Goal: Transaction & Acquisition: Purchase product/service

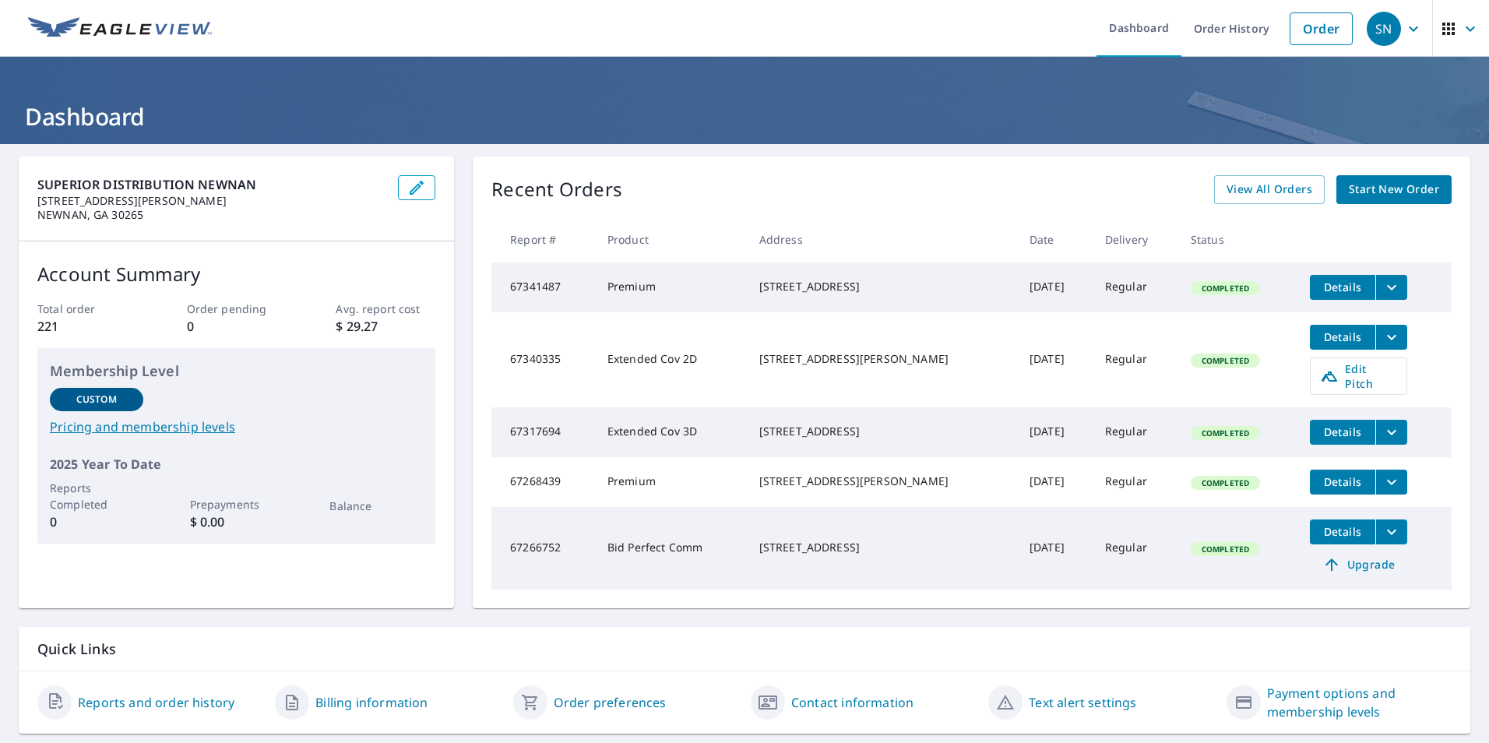
click at [1385, 187] on span "Start New Order" at bounding box center [1394, 189] width 90 height 19
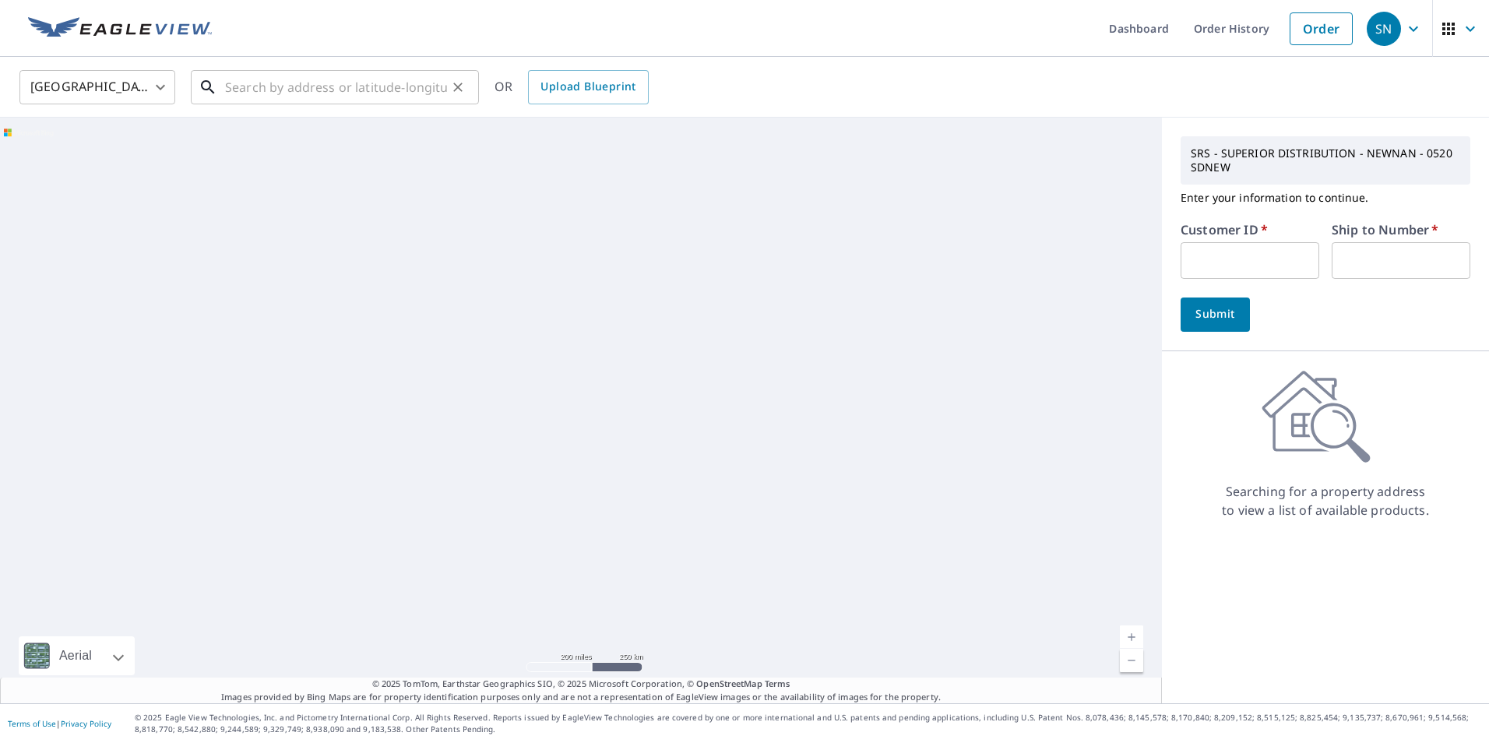
click at [260, 84] on input "text" at bounding box center [336, 87] width 222 height 44
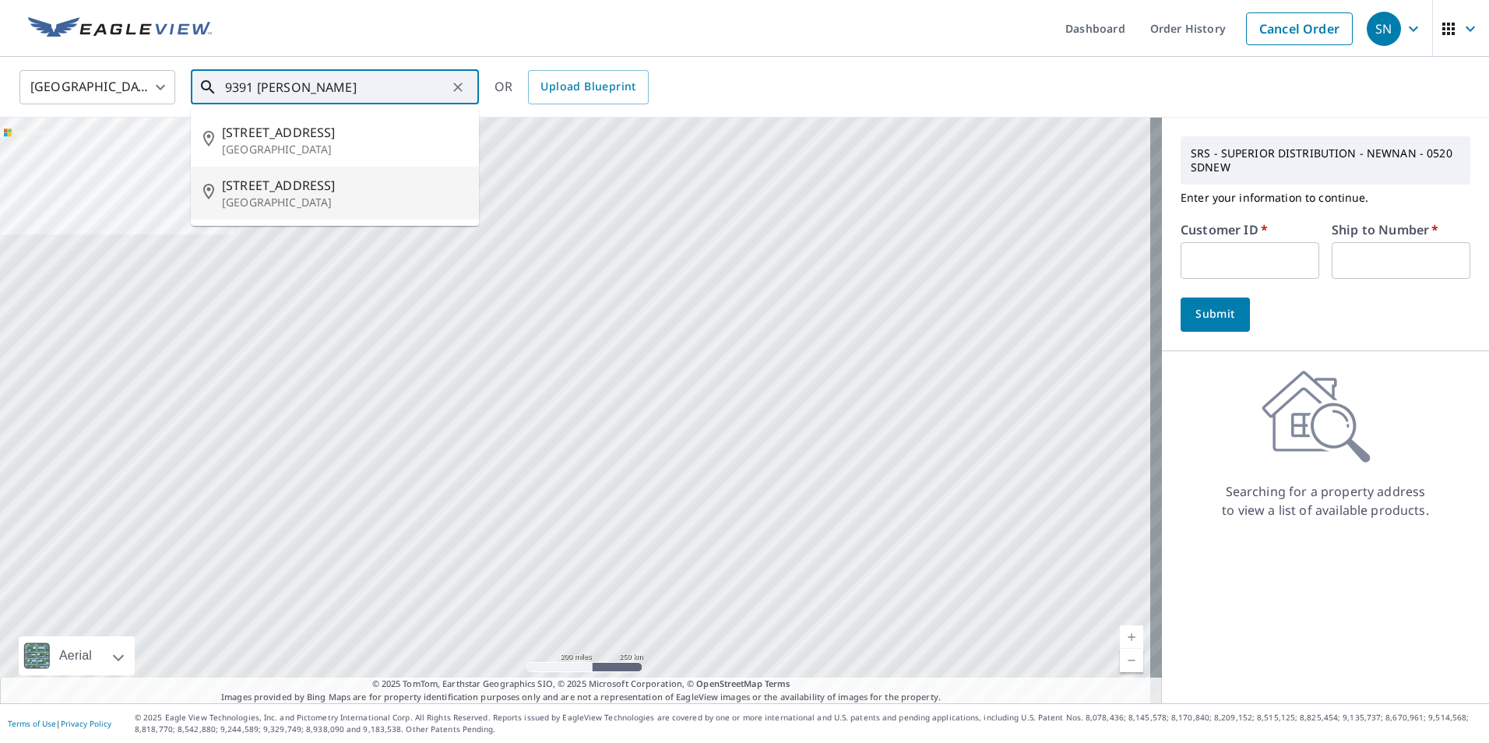
click at [266, 185] on span "[STREET_ADDRESS]" at bounding box center [344, 185] width 245 height 19
type input "[STREET_ADDRESS][PERSON_NAME]"
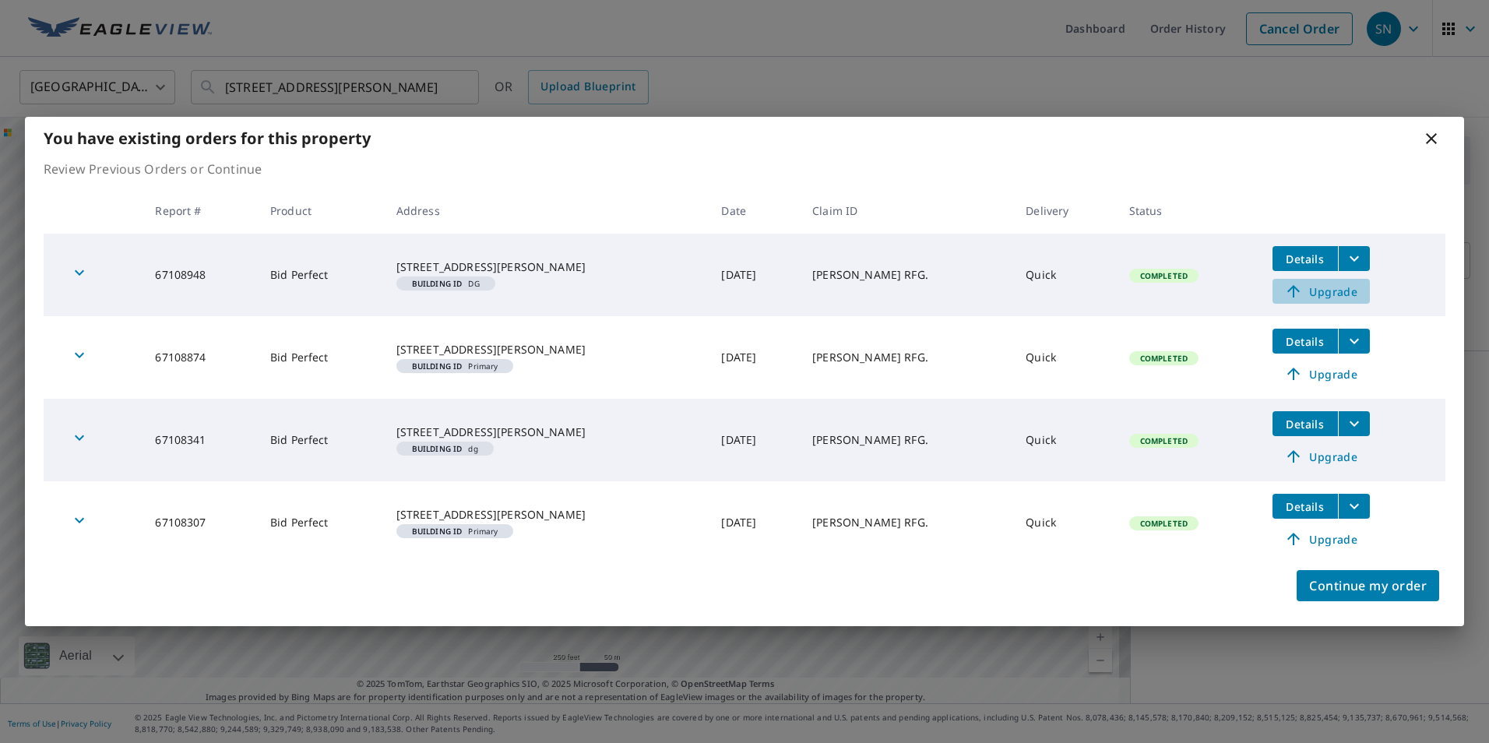
click at [1310, 292] on span "Upgrade" at bounding box center [1321, 291] width 79 height 19
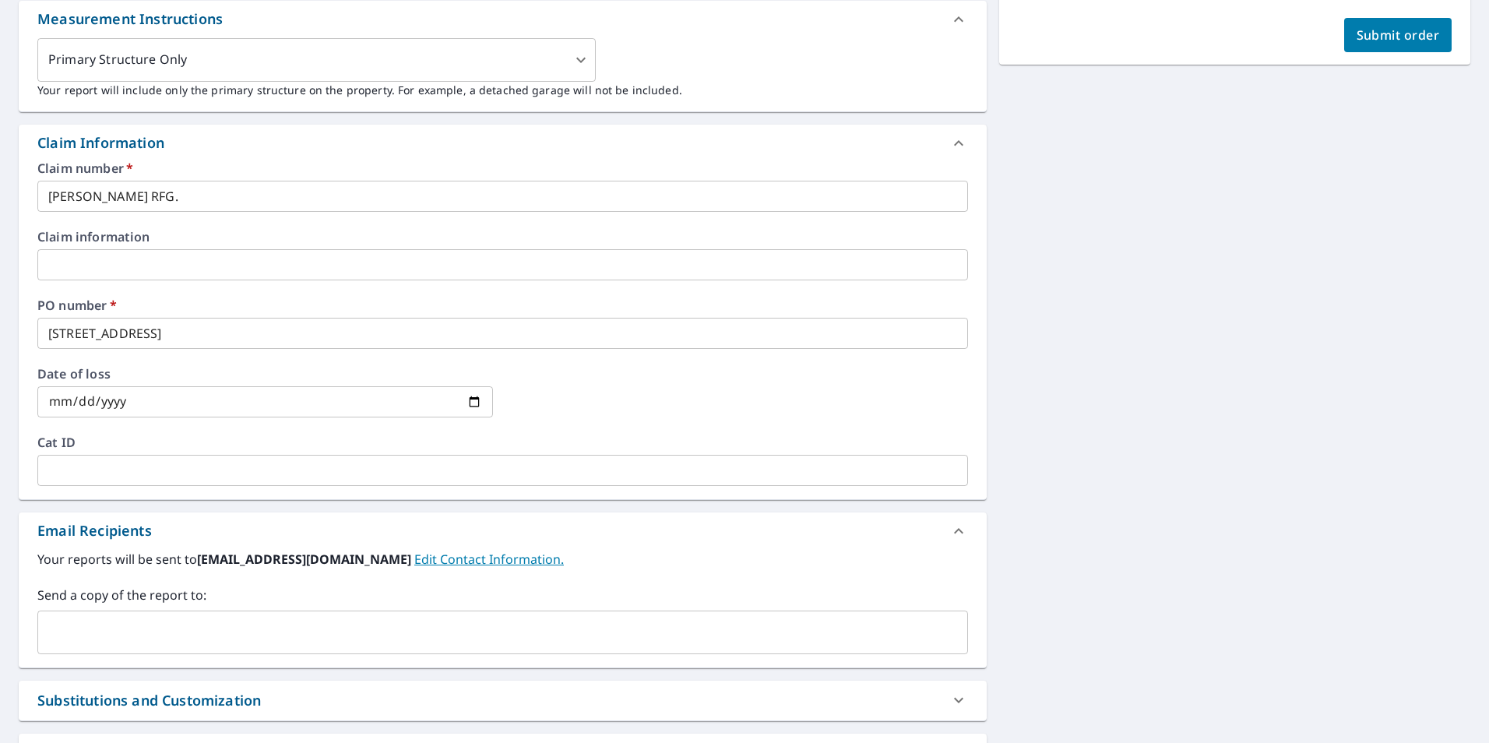
scroll to position [545, 0]
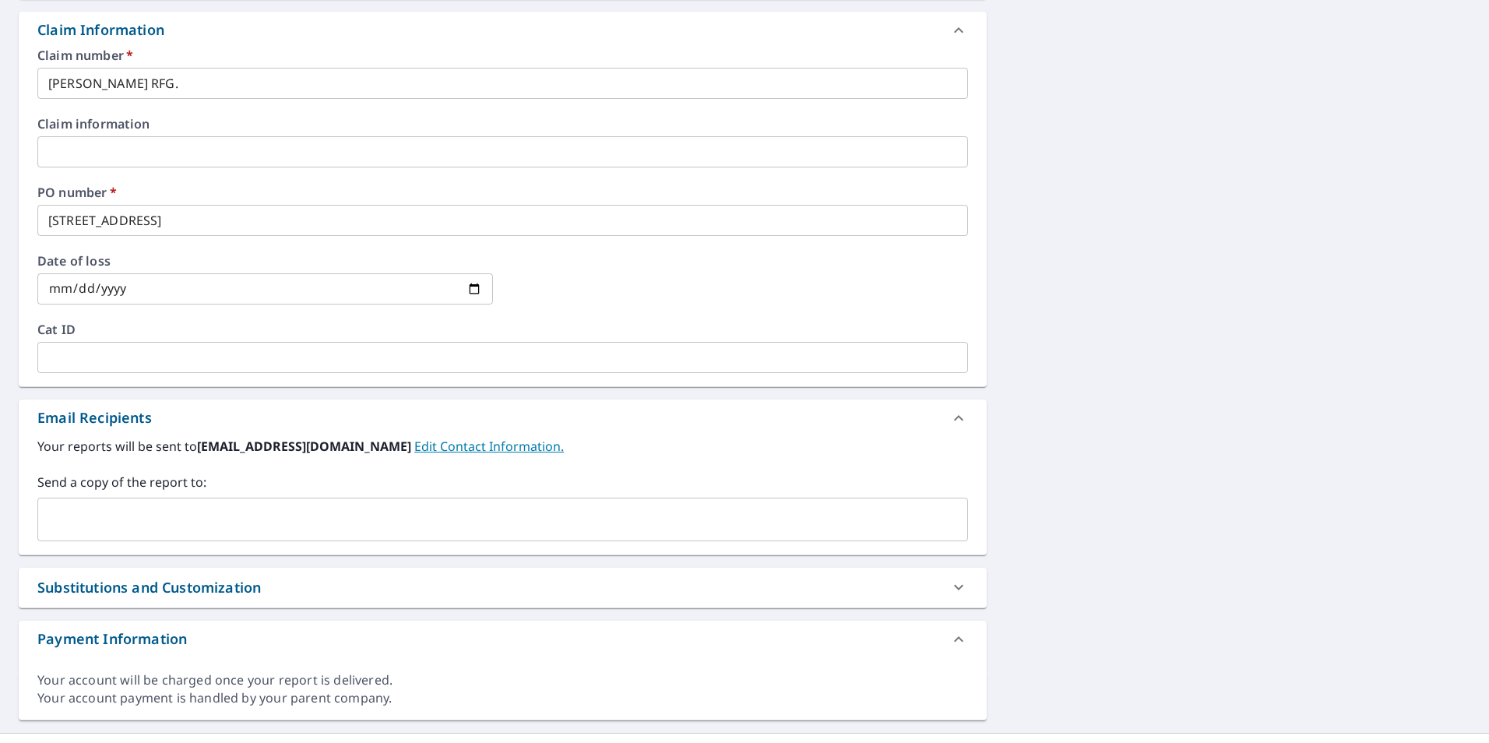
click at [139, 524] on input "text" at bounding box center [490, 520] width 893 height 30
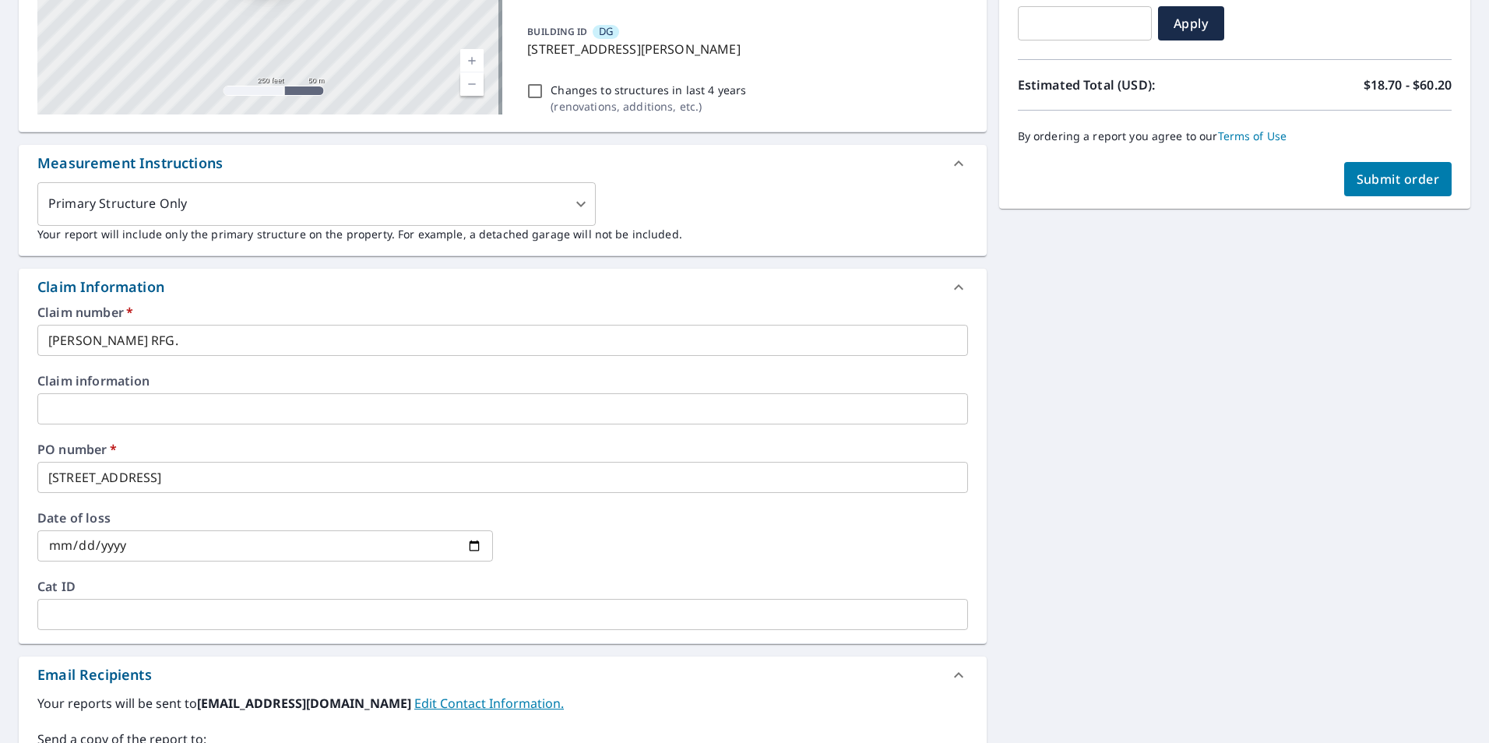
scroll to position [234, 0]
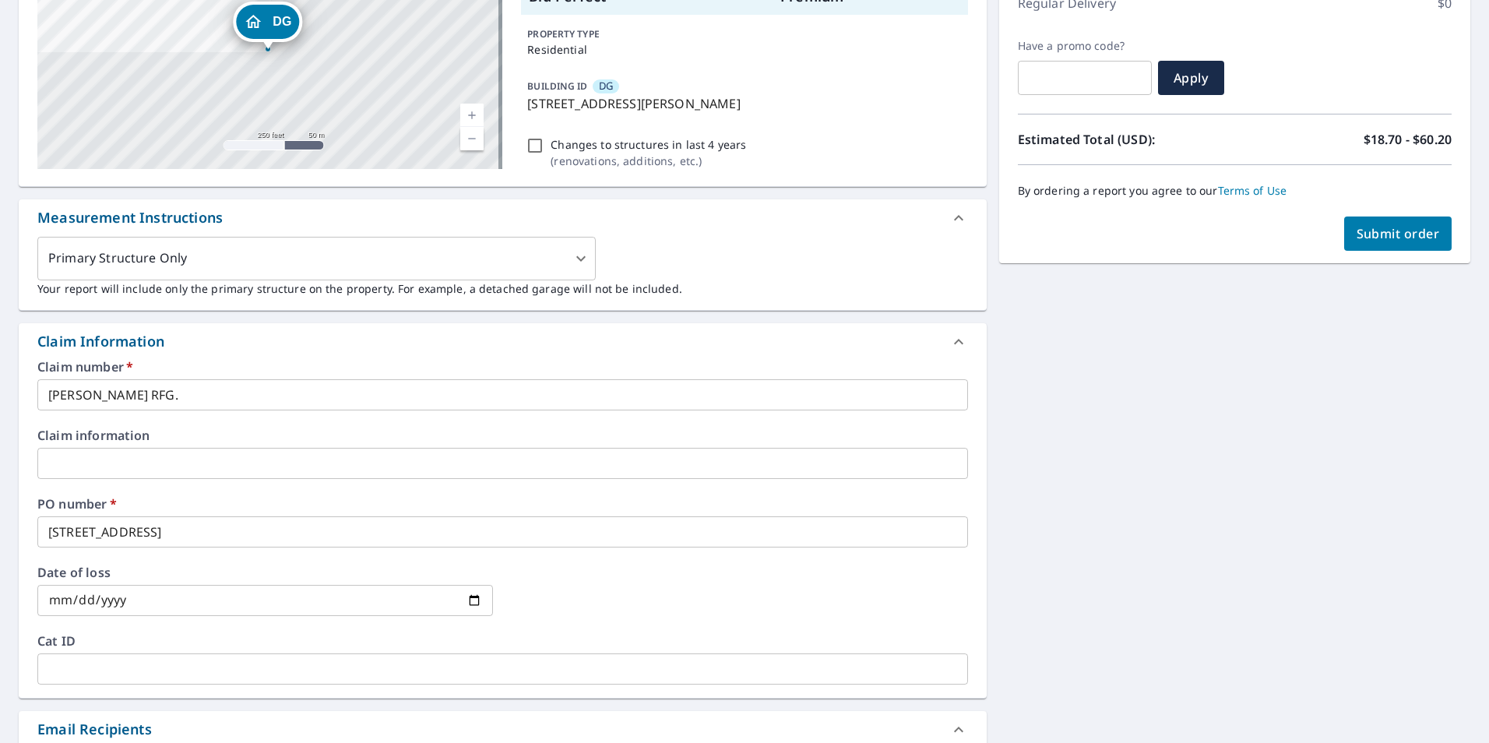
type input "[EMAIL_ADDRESS][DOMAIN_NAME]"
click at [1370, 229] on span "Submit order" at bounding box center [1397, 233] width 83 height 17
checkbox input "true"
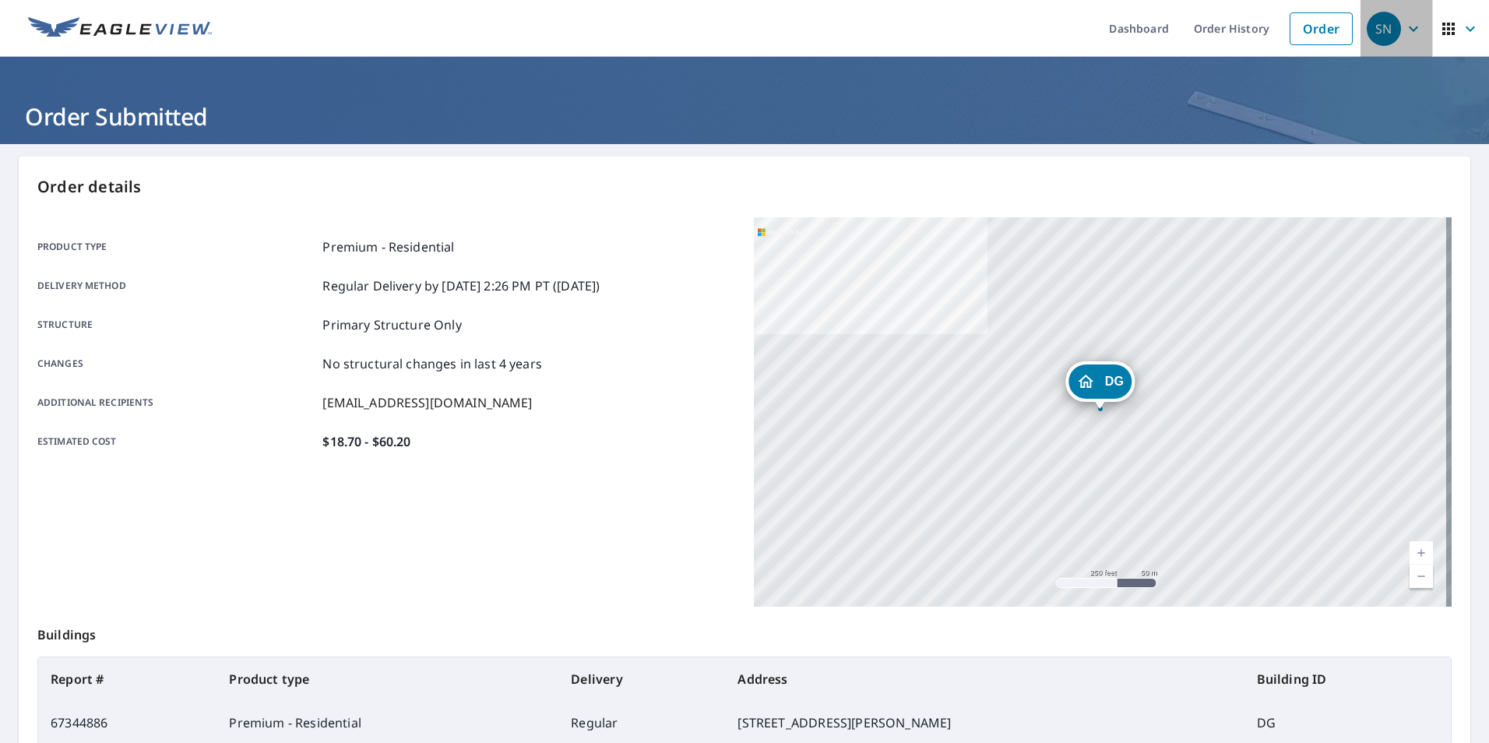
click at [1409, 27] on icon "button" at bounding box center [1413, 28] width 9 height 5
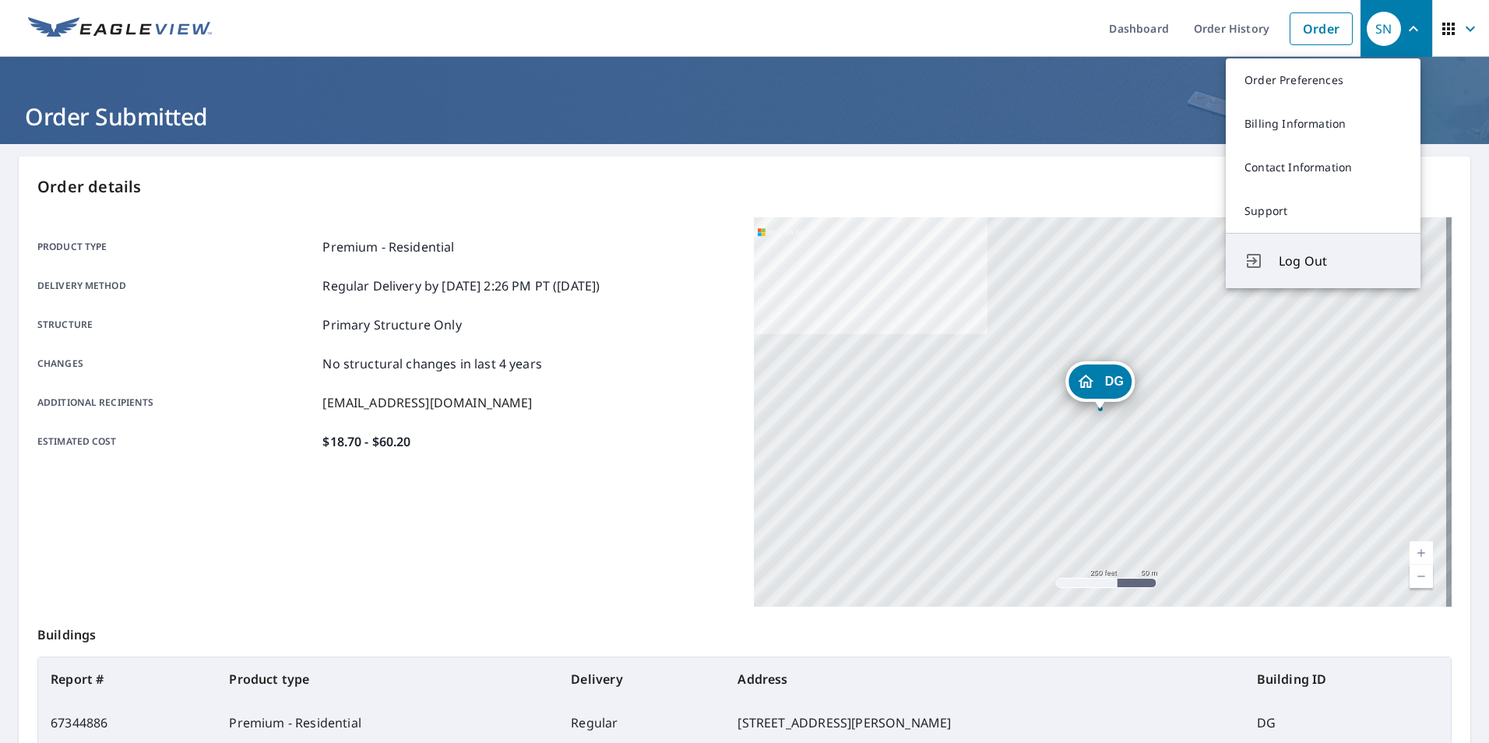
click at [1315, 257] on span "Log Out" at bounding box center [1340, 261] width 123 height 19
